Goal: Browse casually

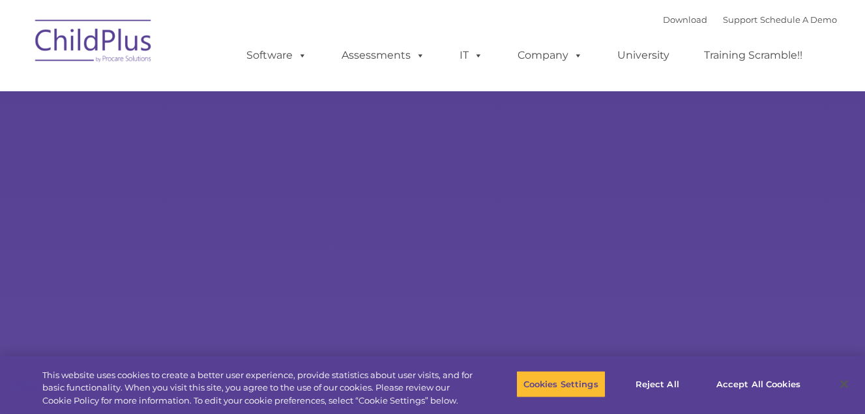
select select "MEDIUM"
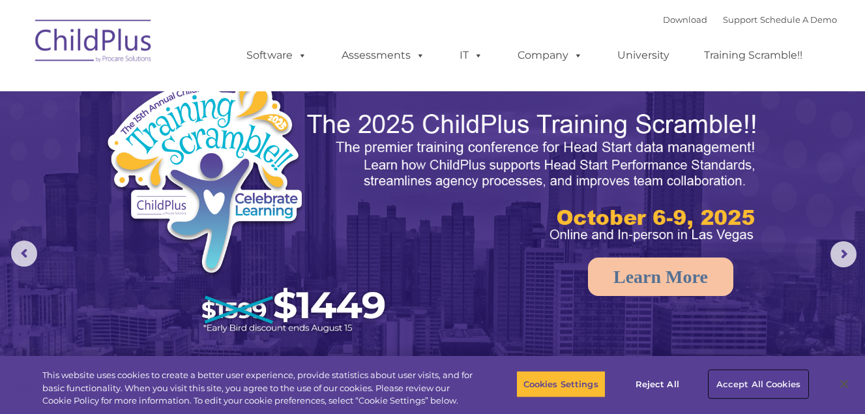
click at [721, 379] on button "Accept All Cookies" at bounding box center [758, 383] width 98 height 27
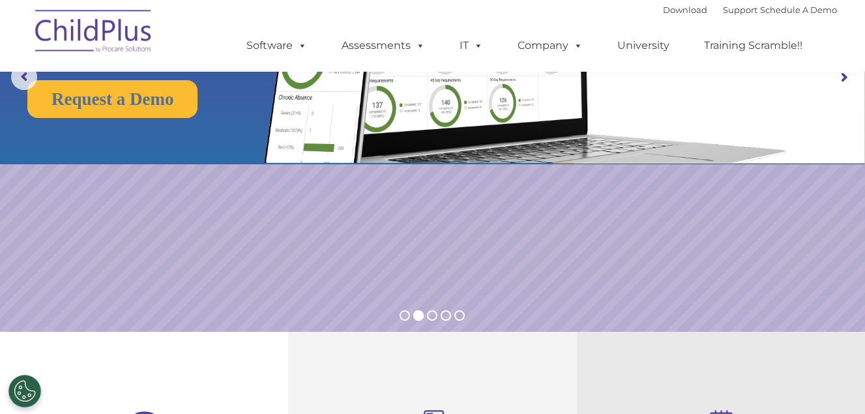
scroll to position [42, 0]
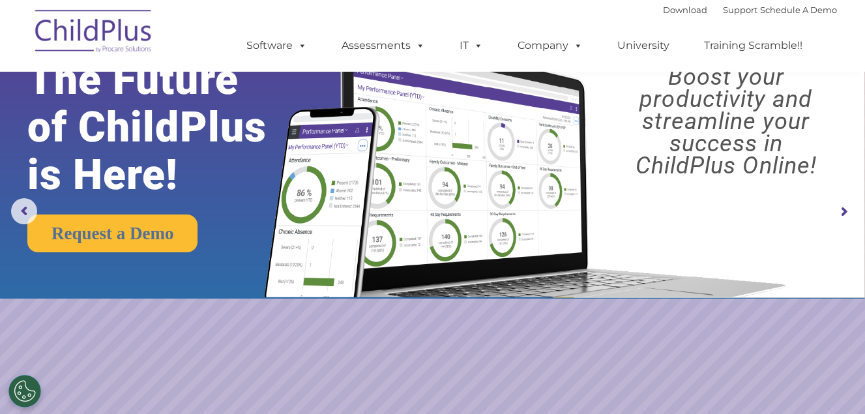
click at [721, 143] on rs-slide "Request a Demo The Future of ChildPlus is Here! Boost your productivity and str…" at bounding box center [432, 212] width 865 height 508
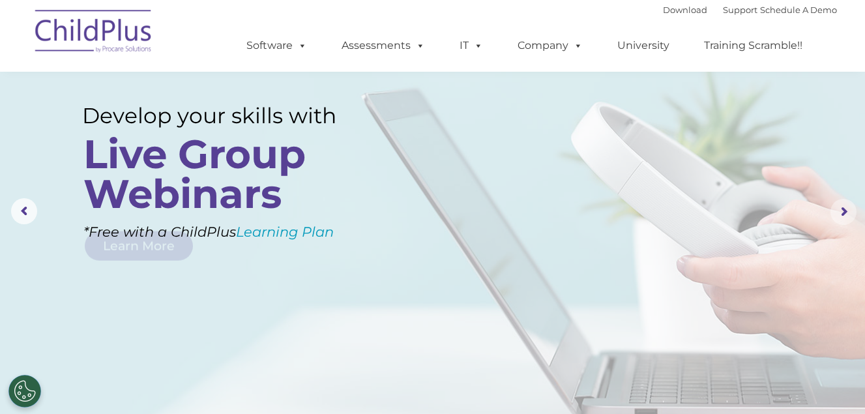
click at [850, 203] on rs-arrow at bounding box center [843, 212] width 26 height 26
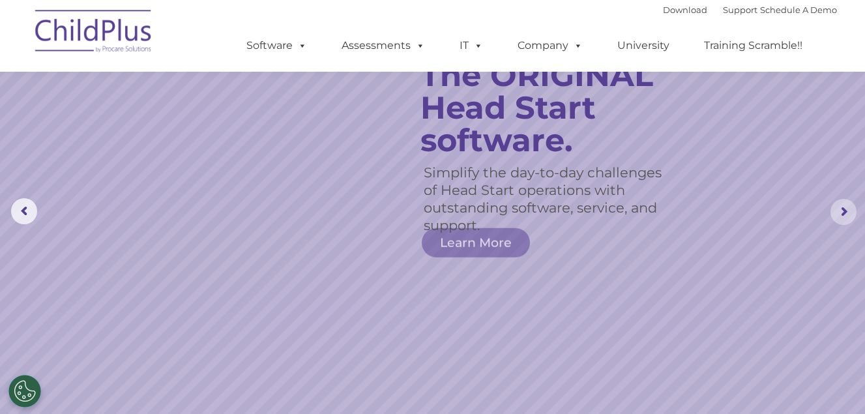
click at [850, 203] on rs-arrow at bounding box center [843, 212] width 26 height 26
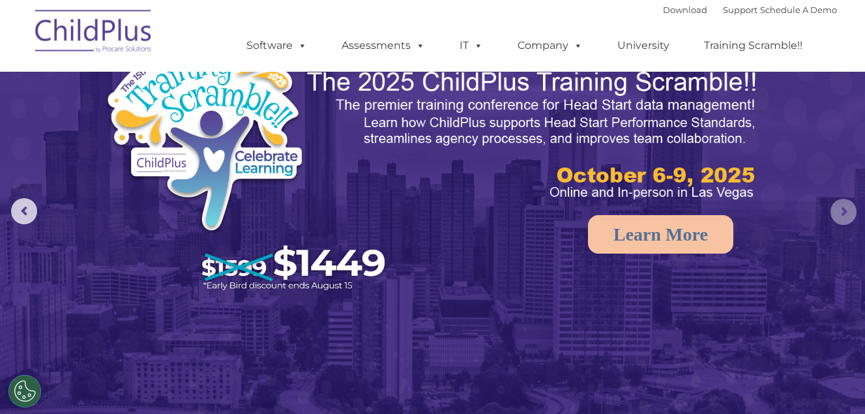
click at [850, 203] on rs-arrow at bounding box center [843, 212] width 26 height 26
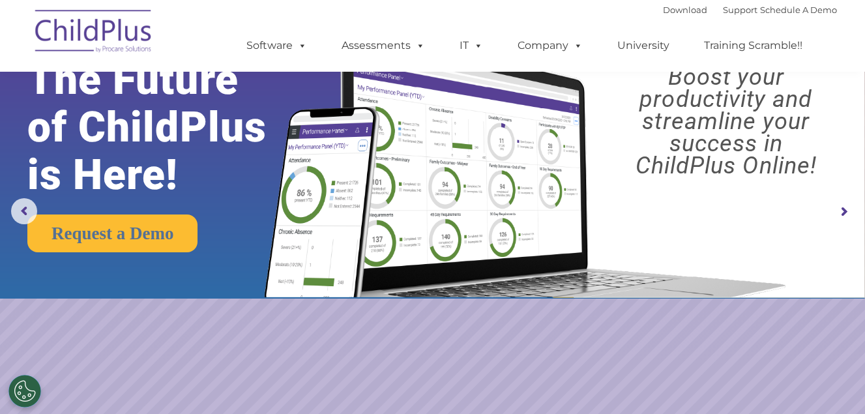
click at [850, 203] on rs-arrow at bounding box center [843, 212] width 26 height 26
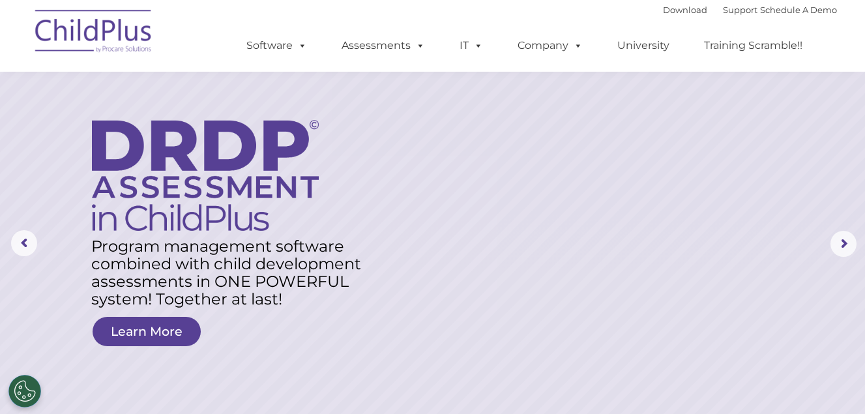
scroll to position [0, 0]
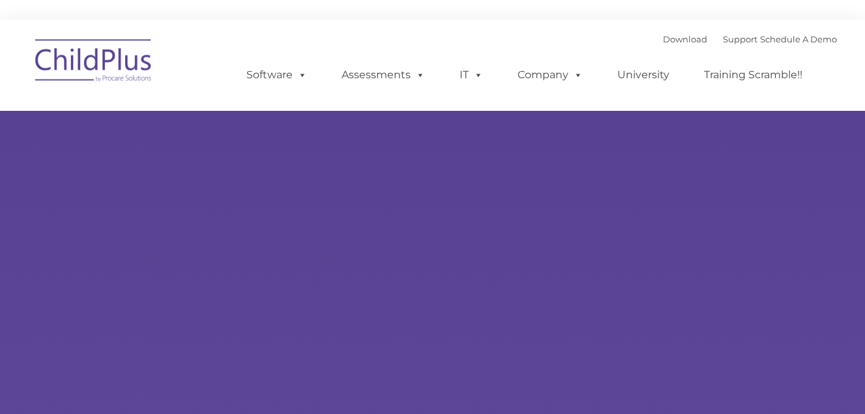
type input ""
select select "MEDIUM"
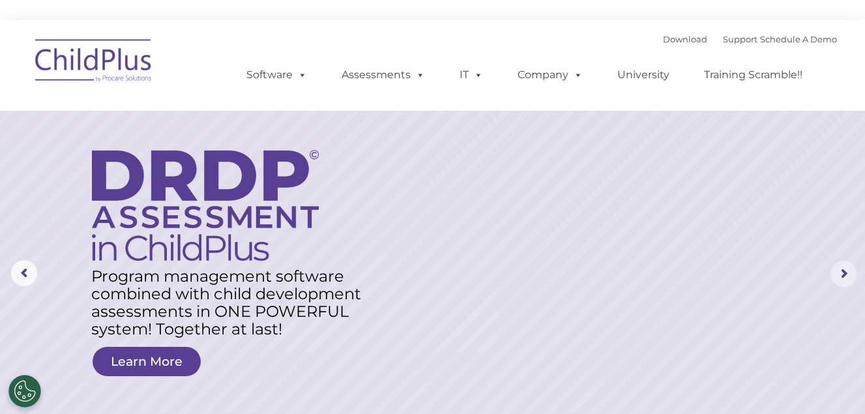
click at [842, 266] on rs-arrow at bounding box center [843, 274] width 26 height 26
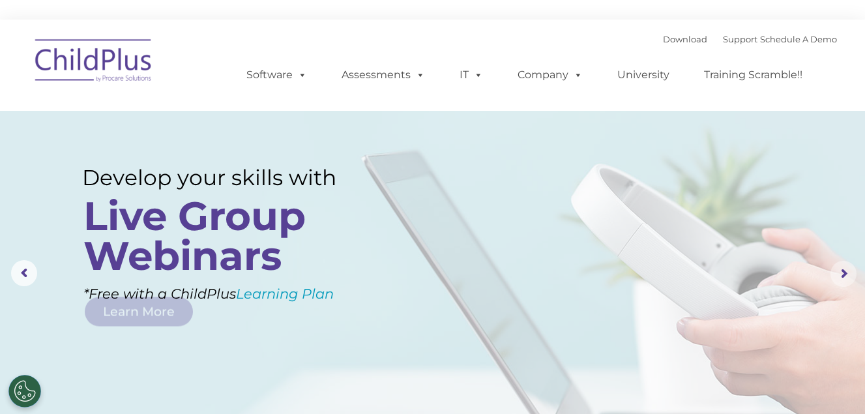
click at [842, 266] on rs-arrow at bounding box center [843, 274] width 26 height 26
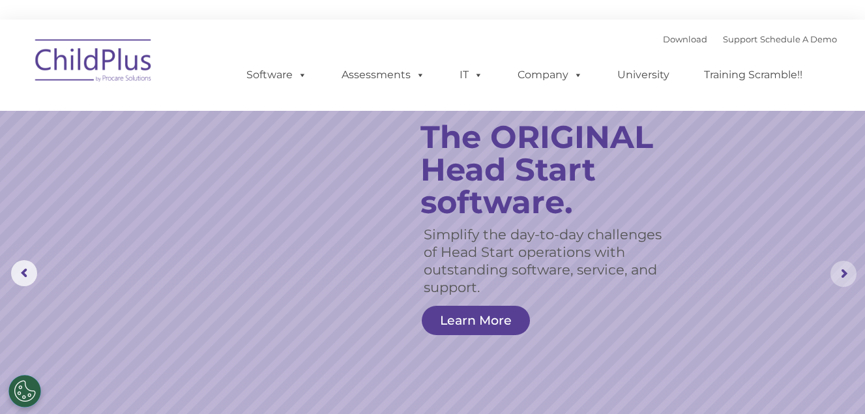
click at [842, 266] on rs-arrow at bounding box center [843, 274] width 26 height 26
